Goal: Information Seeking & Learning: Learn about a topic

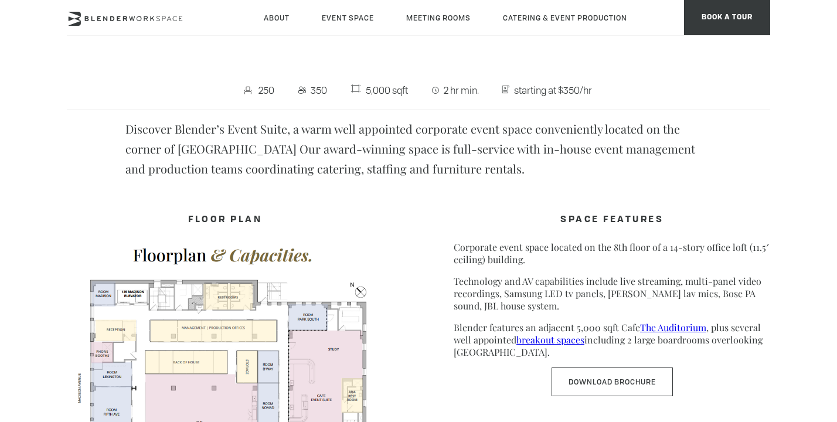
scroll to position [504, 0]
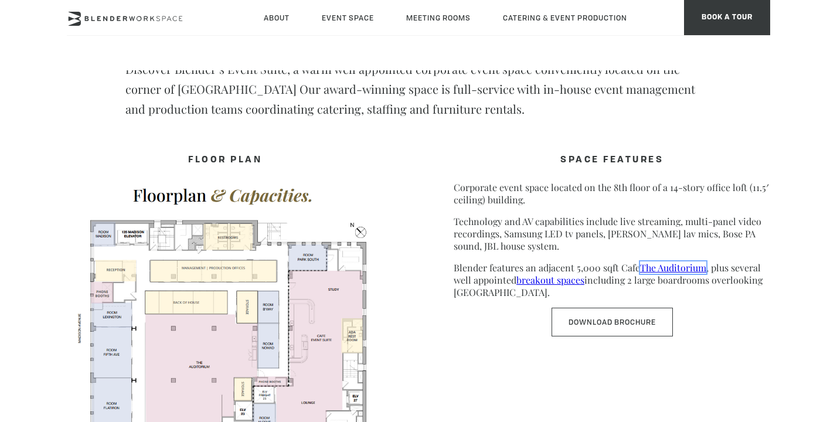
click at [665, 268] on link "The Auditorium" at bounding box center [673, 267] width 66 height 12
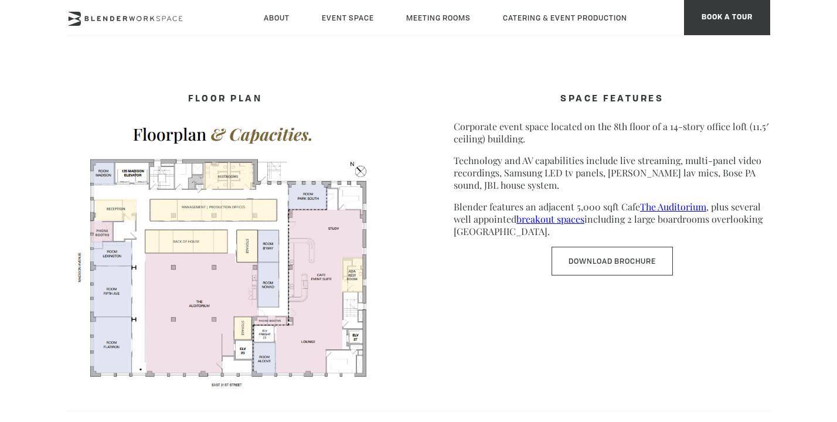
scroll to position [566, 0]
click at [562, 218] on link "breakout spaces" at bounding box center [551, 218] width 68 height 12
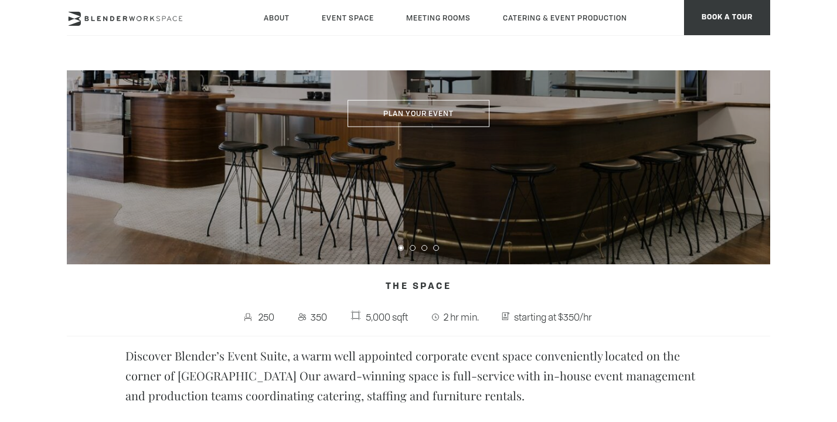
scroll to position [0, 0]
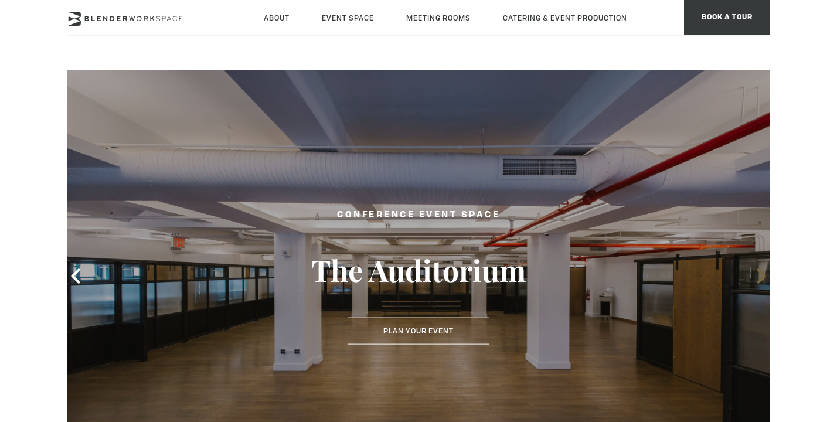
click at [756, 283] on icon at bounding box center [761, 276] width 15 height 15
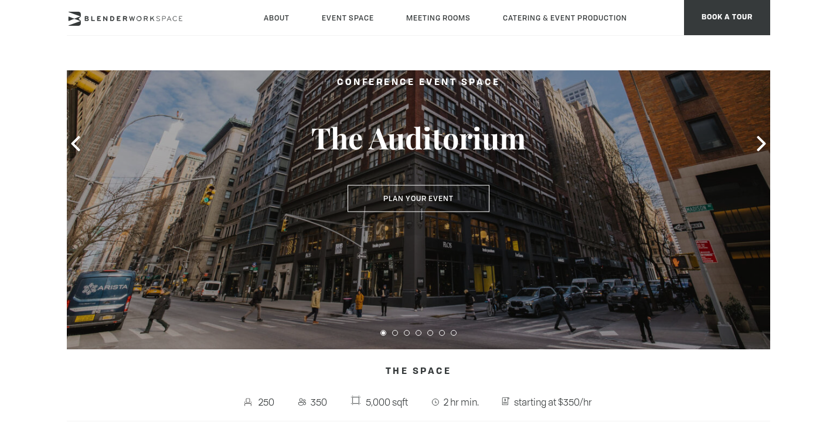
scroll to position [145, 0]
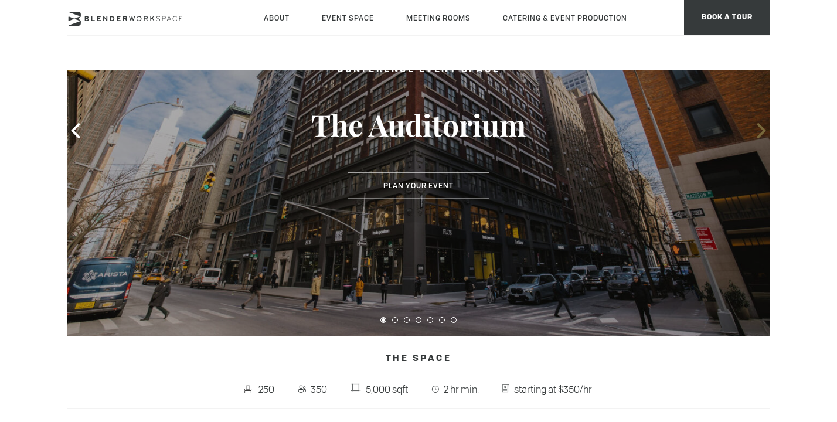
click at [758, 137] on icon at bounding box center [761, 130] width 9 height 15
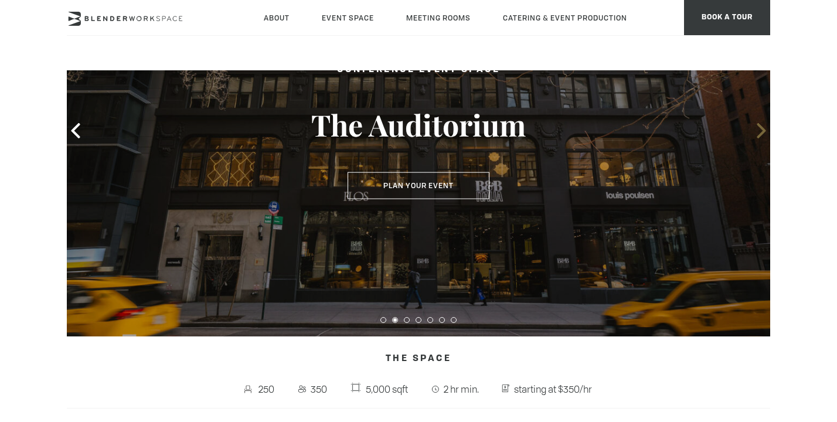
click at [758, 137] on icon at bounding box center [761, 130] width 9 height 15
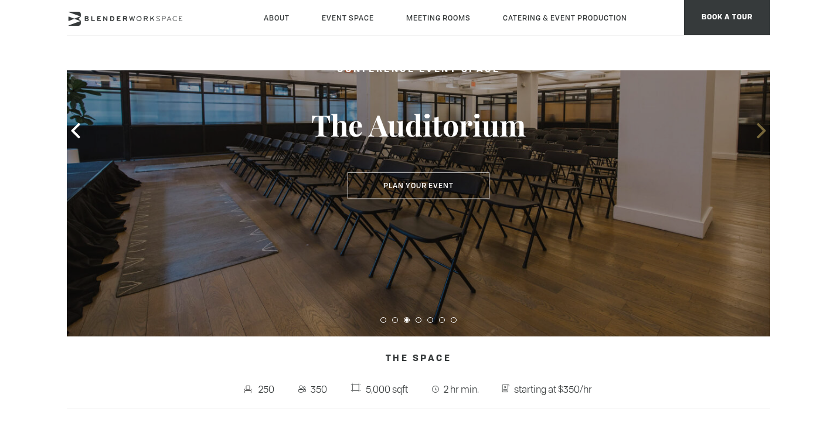
click at [758, 137] on icon at bounding box center [761, 130] width 9 height 15
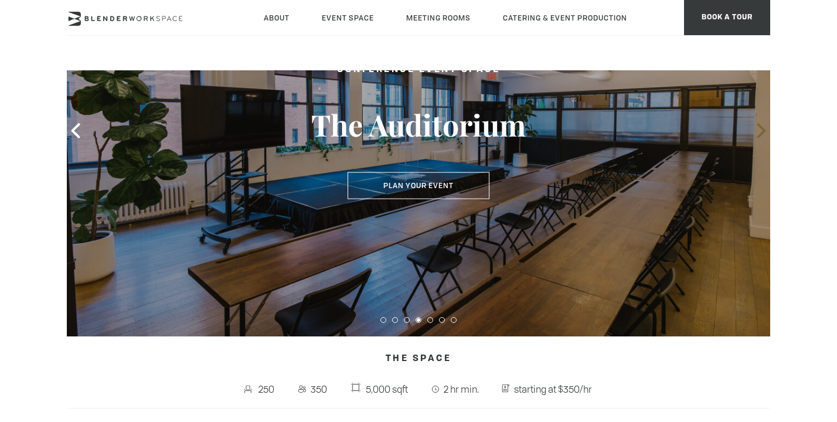
click at [758, 137] on icon at bounding box center [761, 130] width 9 height 15
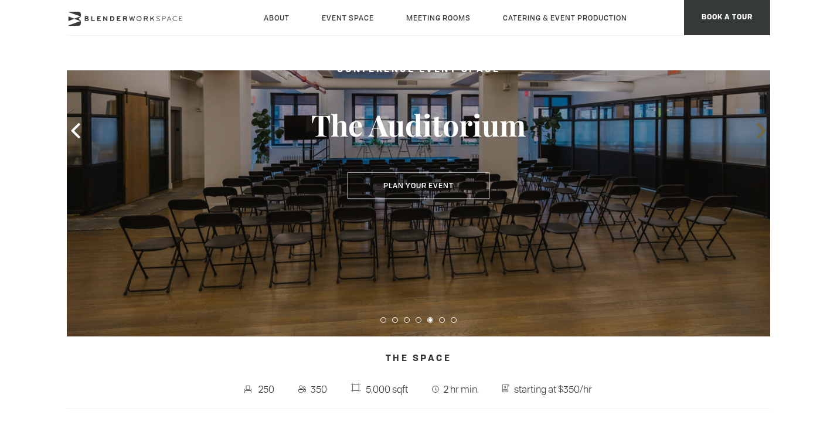
click at [758, 137] on icon at bounding box center [761, 130] width 9 height 15
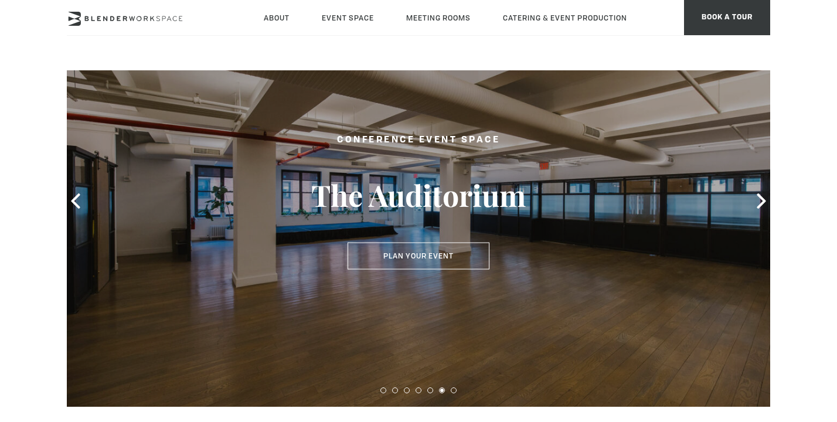
scroll to position [0, 0]
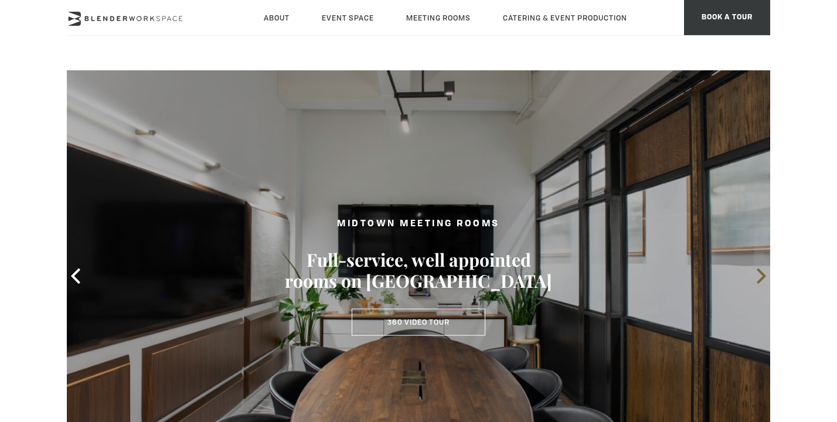
click at [767, 278] on icon at bounding box center [761, 276] width 15 height 15
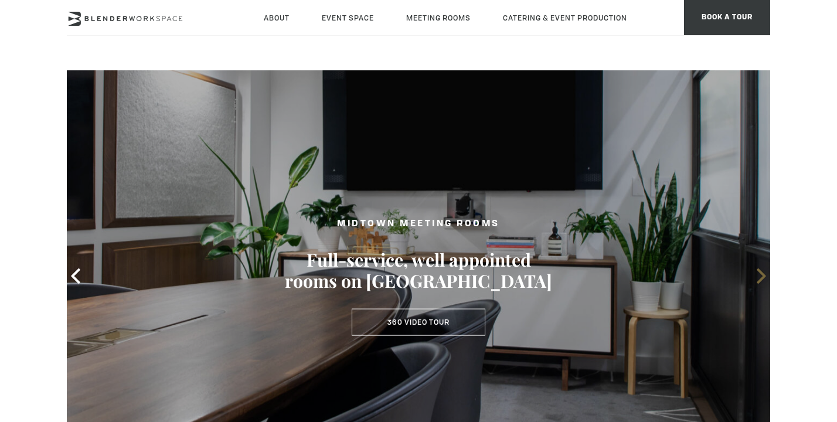
click at [767, 278] on icon at bounding box center [761, 276] width 15 height 15
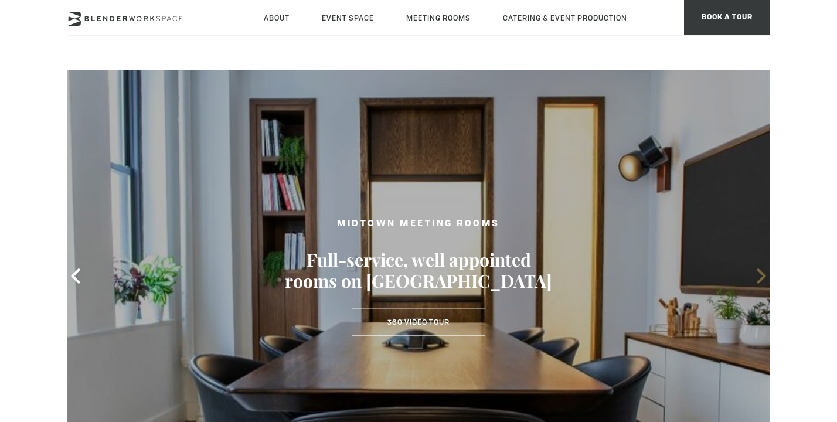
click at [767, 278] on icon at bounding box center [761, 276] width 15 height 15
